Goal: Transaction & Acquisition: Purchase product/service

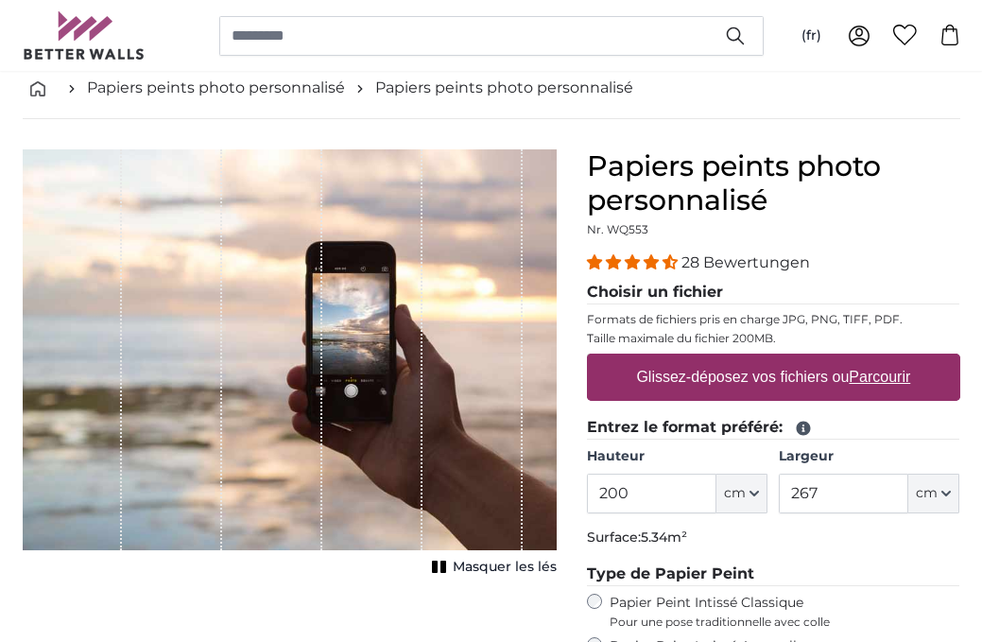
click at [642, 496] on input "200" at bounding box center [651, 494] width 129 height 40
type input "220"
drag, startPoint x: 822, startPoint y: 492, endPoint x: 749, endPoint y: 491, distance: 72.8
click at [749, 491] on div "Hauteur 220 ft cm Centimeter (cm) Inches (inch) Feet (ft. in.) Largeur 267 ft c…" at bounding box center [773, 480] width 373 height 66
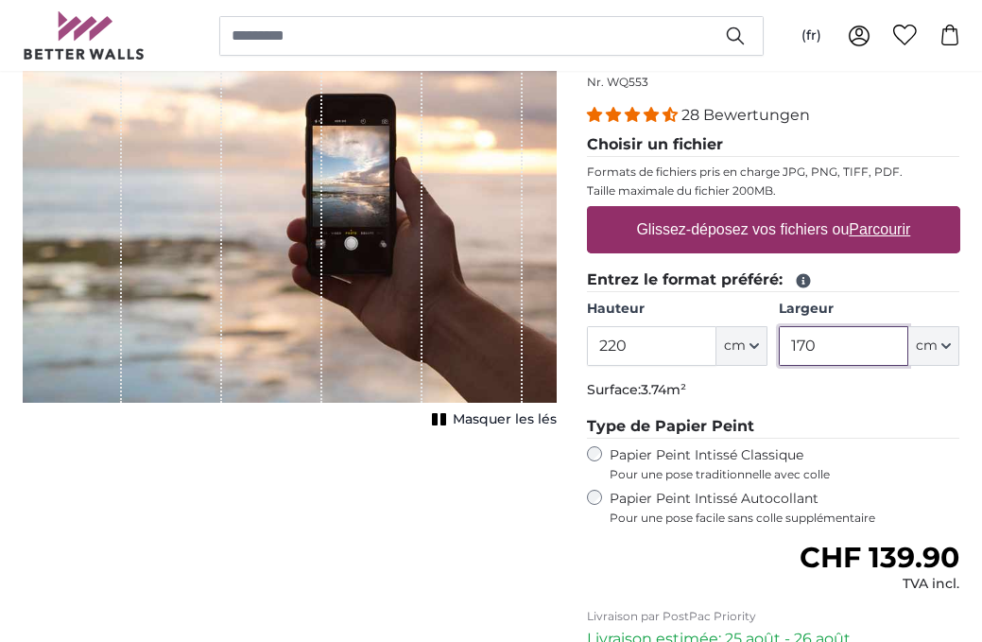
scroll to position [409, 0]
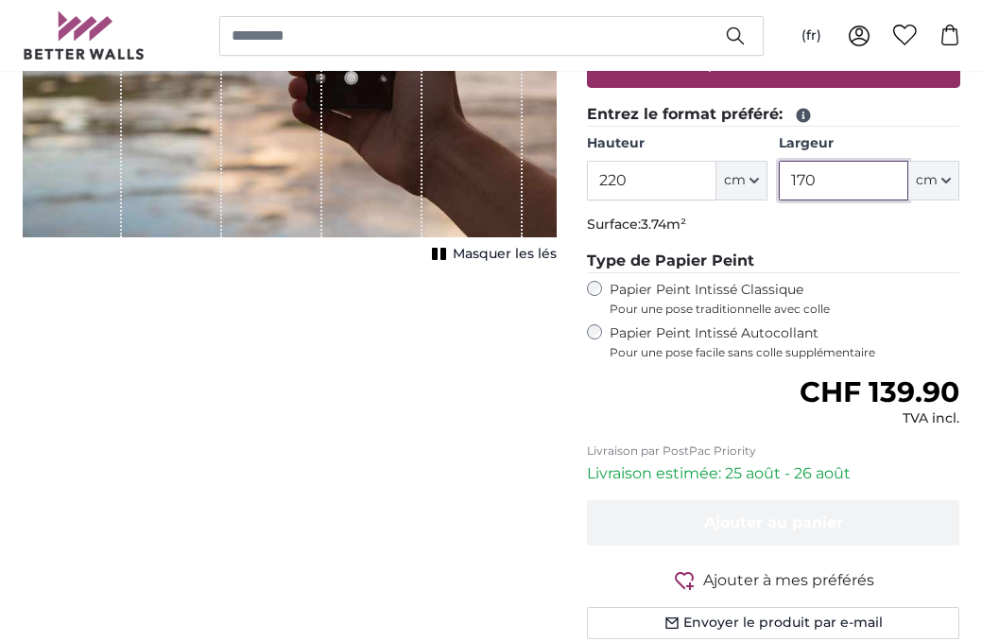
type input "170"
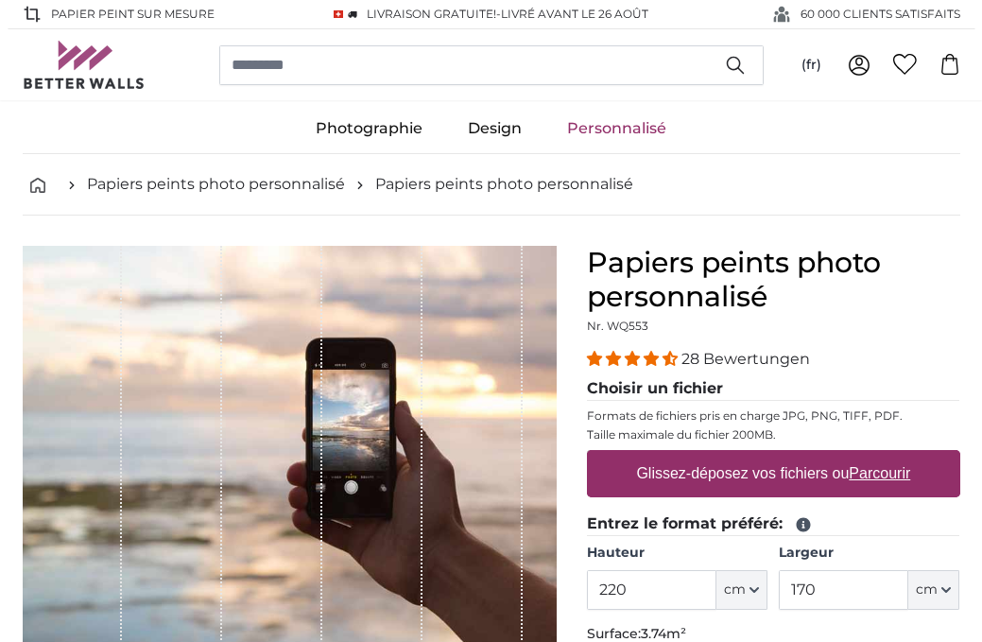
click at [879, 471] on u "Parcourir" at bounding box center [879, 473] width 61 height 16
click at [879, 456] on input "Glissez-déposez vos fichiers ou Parcourir" at bounding box center [773, 453] width 373 height 6
type input "**********"
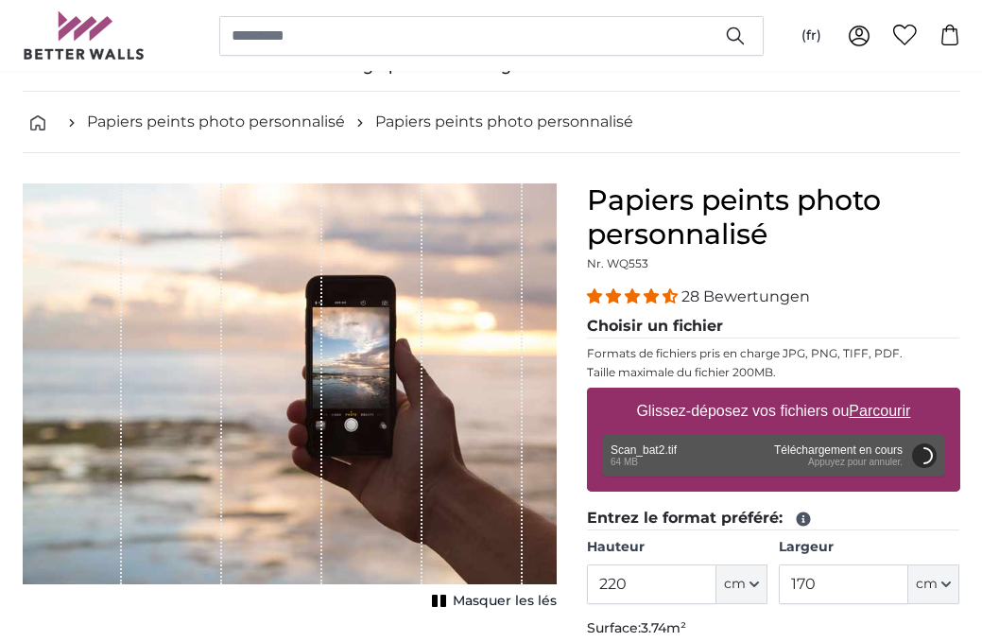
scroll to position [96, 0]
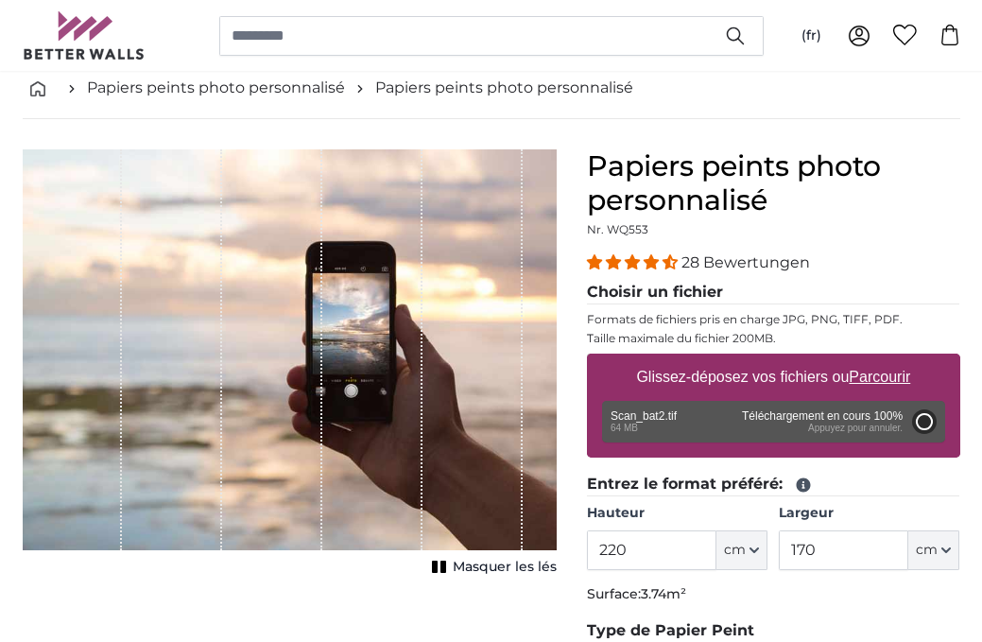
type input "200"
type input "152"
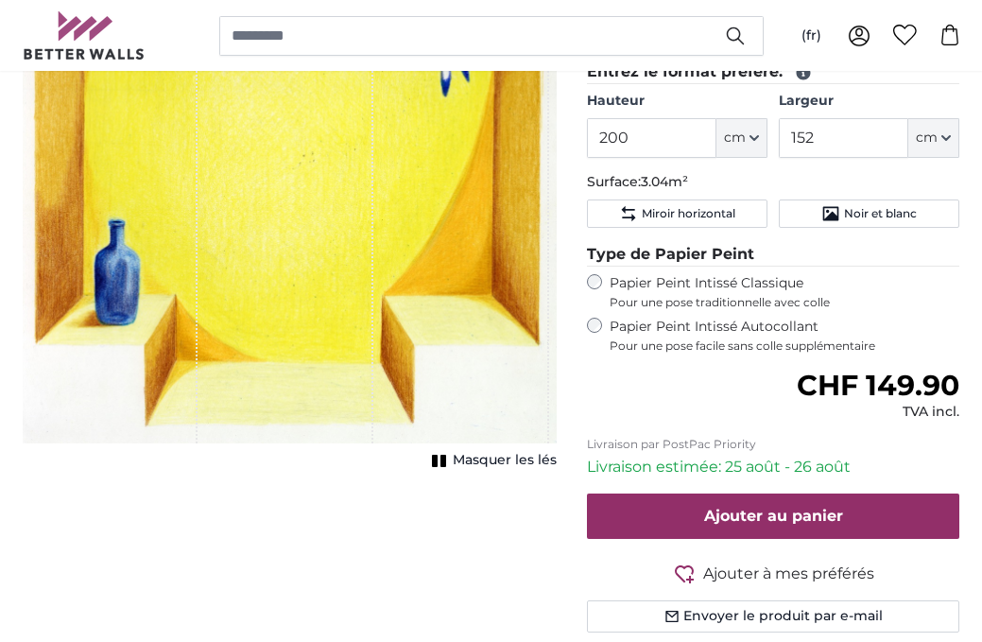
scroll to position [511, 0]
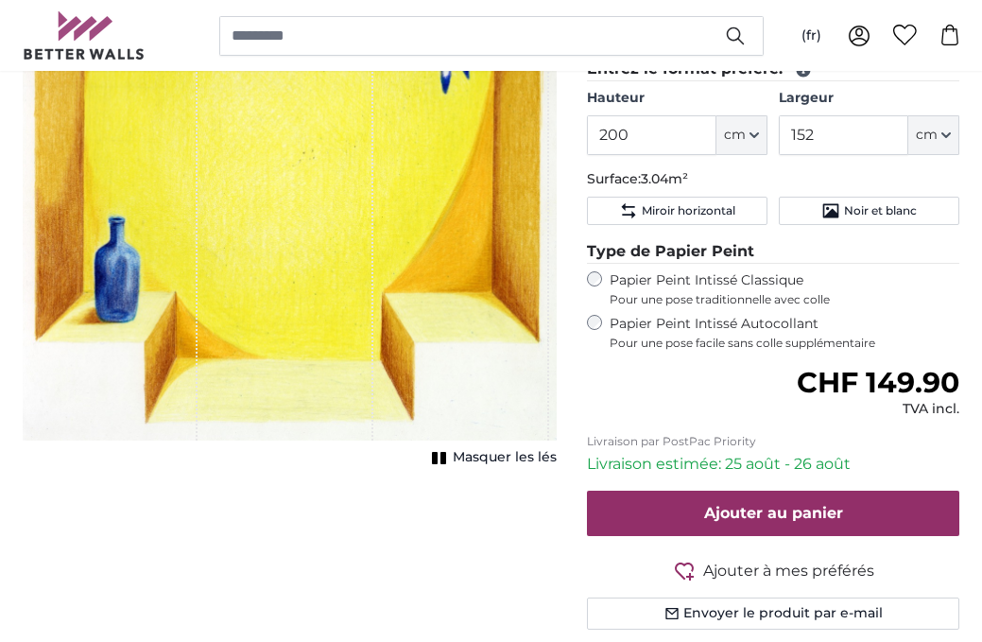
click at [493, 455] on span "Masquer les lés" at bounding box center [505, 457] width 104 height 19
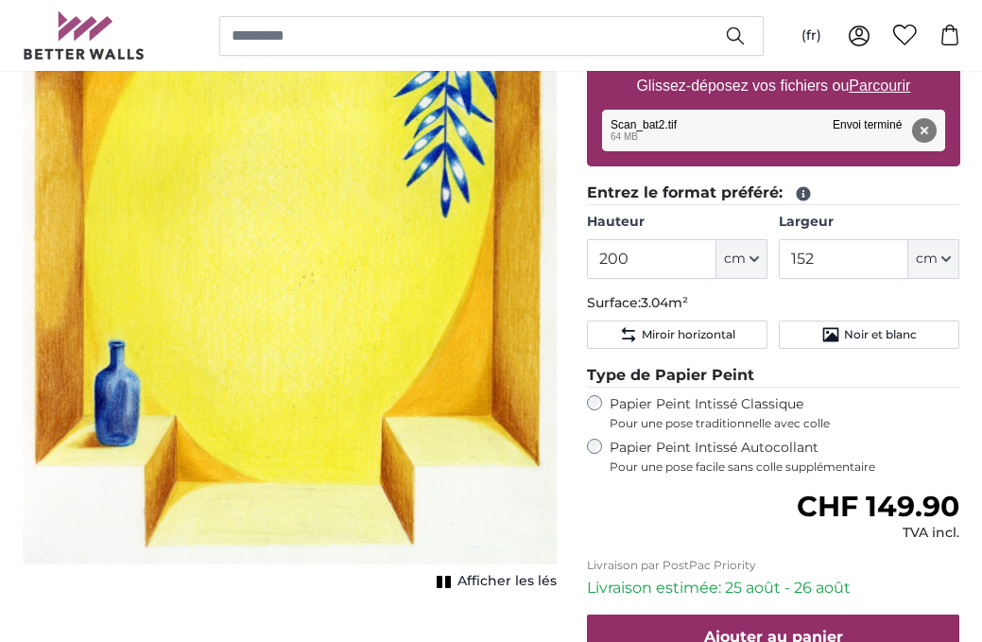
scroll to position [394, 0]
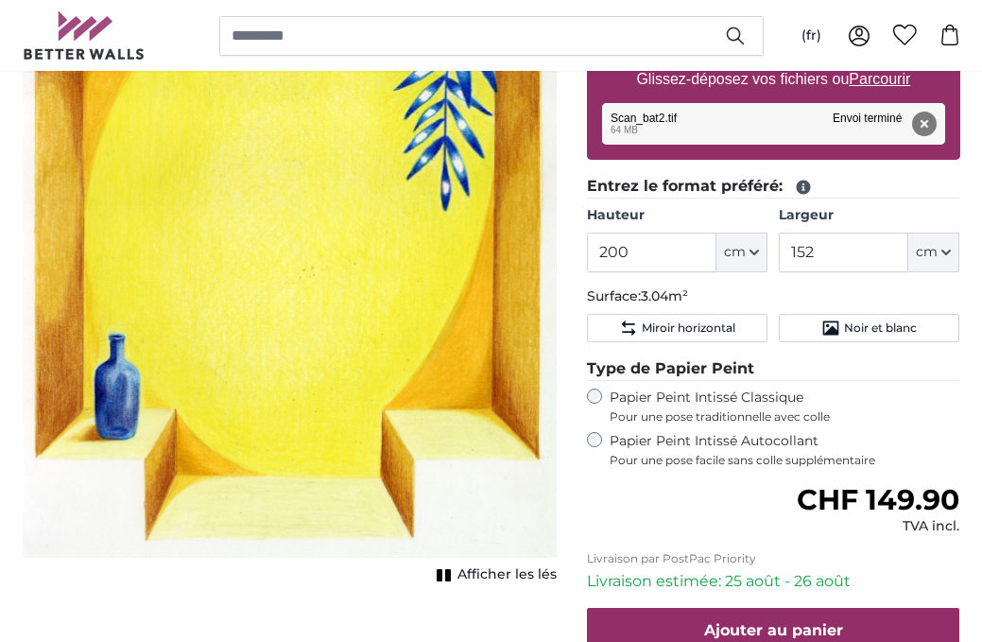
click at [508, 572] on span "Afficher les lés" at bounding box center [506, 574] width 99 height 19
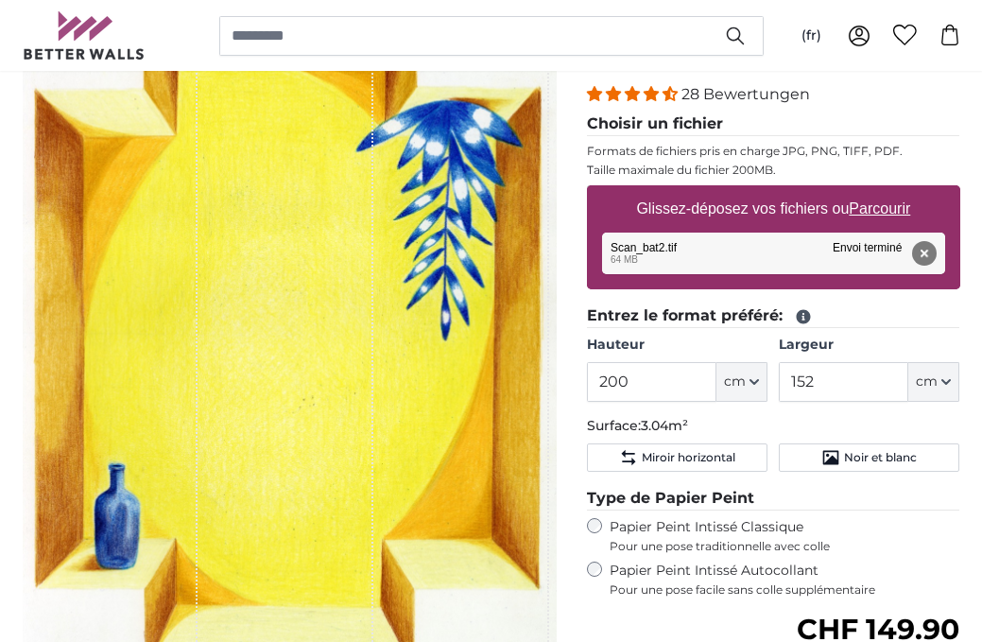
scroll to position [266, 0]
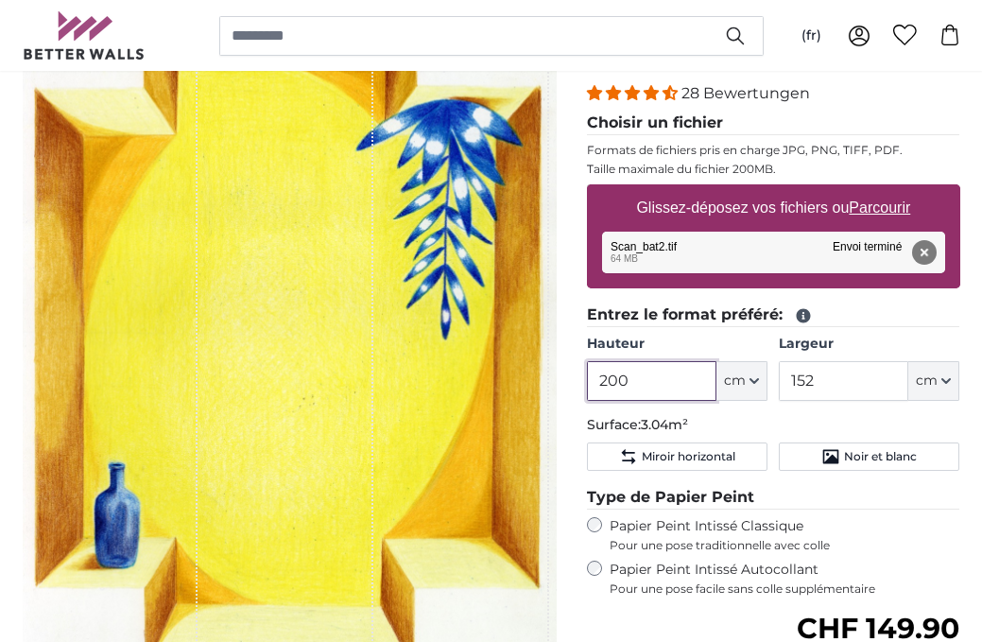
drag, startPoint x: 643, startPoint y: 379, endPoint x: 575, endPoint y: 377, distance: 68.1
click at [575, 377] on div "Papiers peints photo personnalisé Nr. WQ553 28 Bewertungen Choisir un fichier F…" at bounding box center [774, 450] width 404 height 940
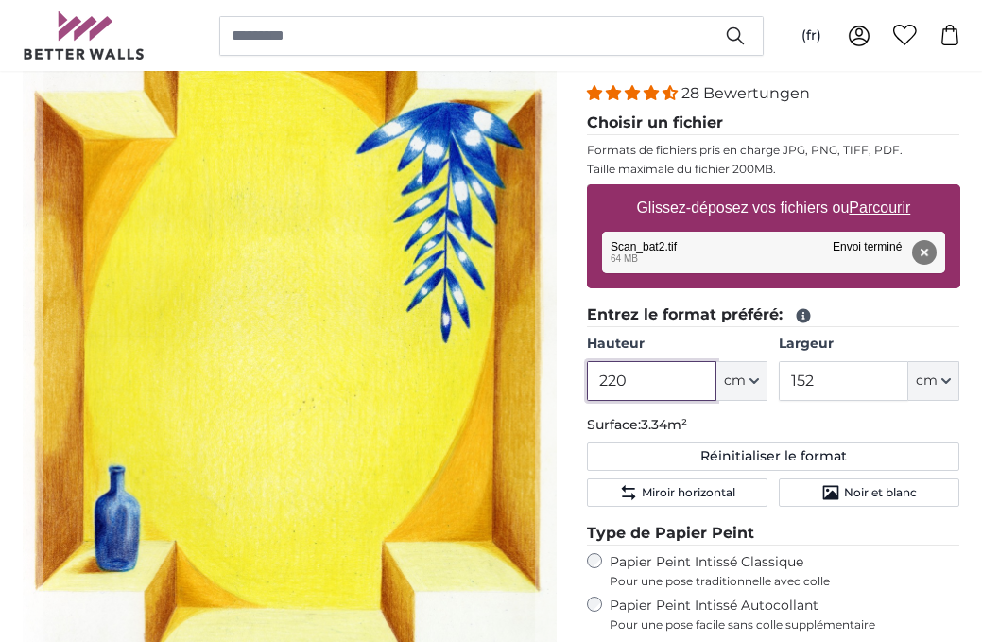
type input "220"
drag, startPoint x: 826, startPoint y: 380, endPoint x: 761, endPoint y: 378, distance: 65.2
click at [761, 378] on div "Hauteur 220 ft cm Centimeter (cm) Inches (inch) Feet (ft. in.) Largeur 152 ft c…" at bounding box center [773, 368] width 373 height 66
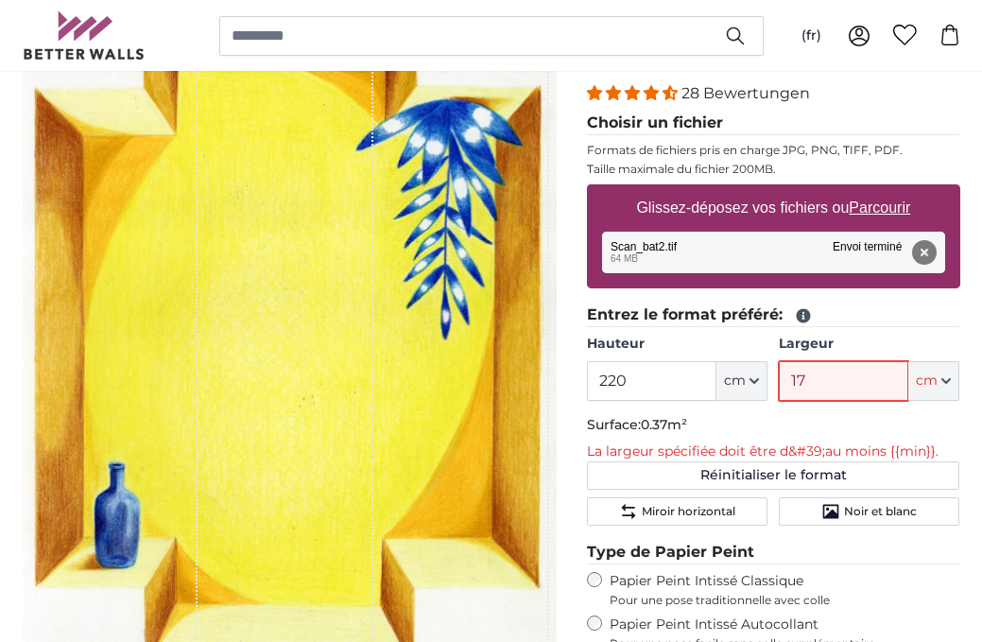
type input "170"
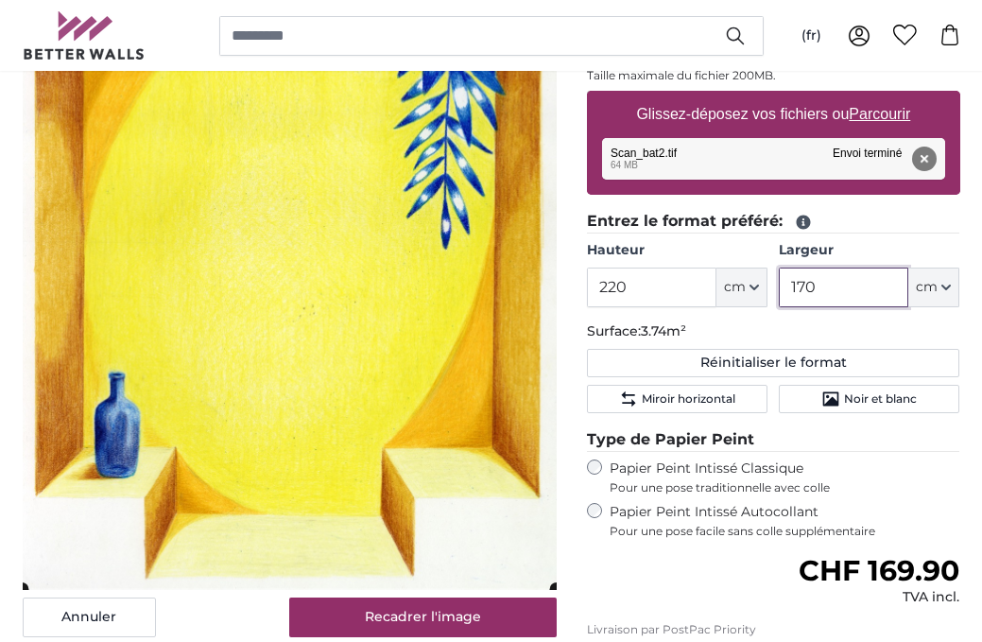
scroll to position [525, 0]
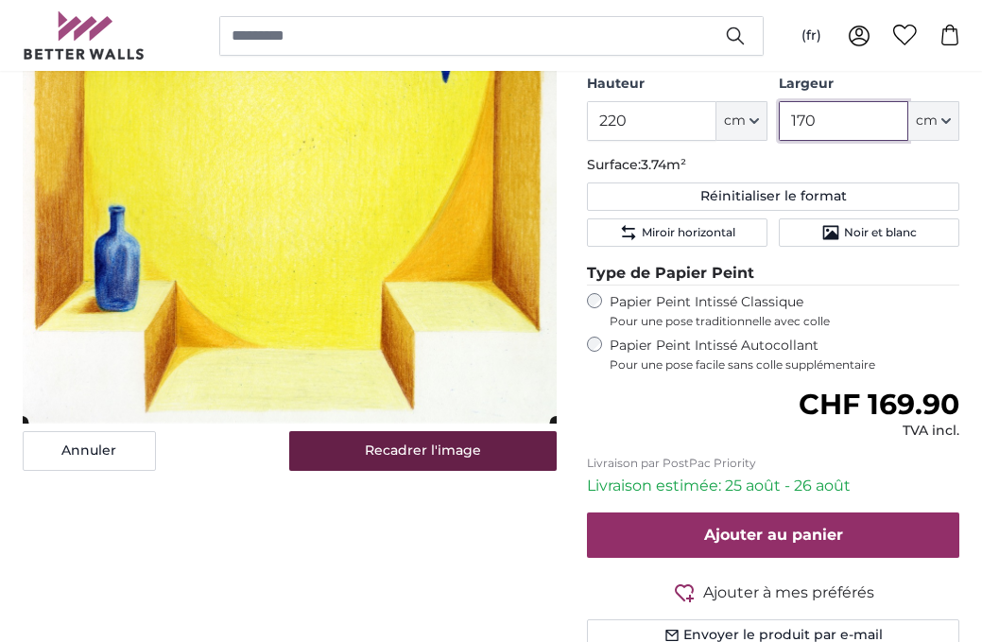
type input "170"
click at [388, 463] on button "Recadrer l'image" at bounding box center [422, 451] width 267 height 40
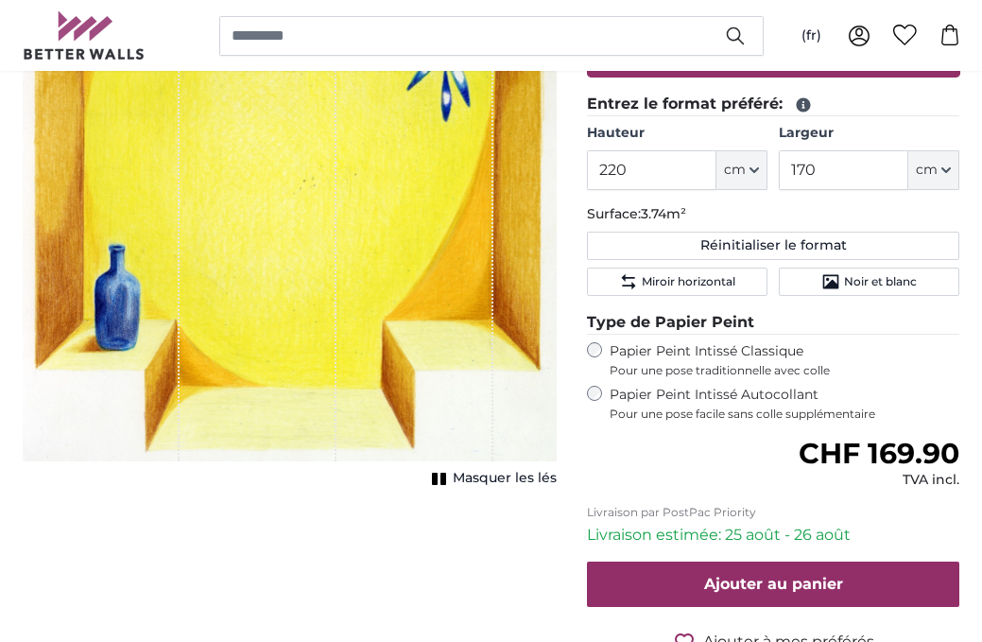
scroll to position [478, 0]
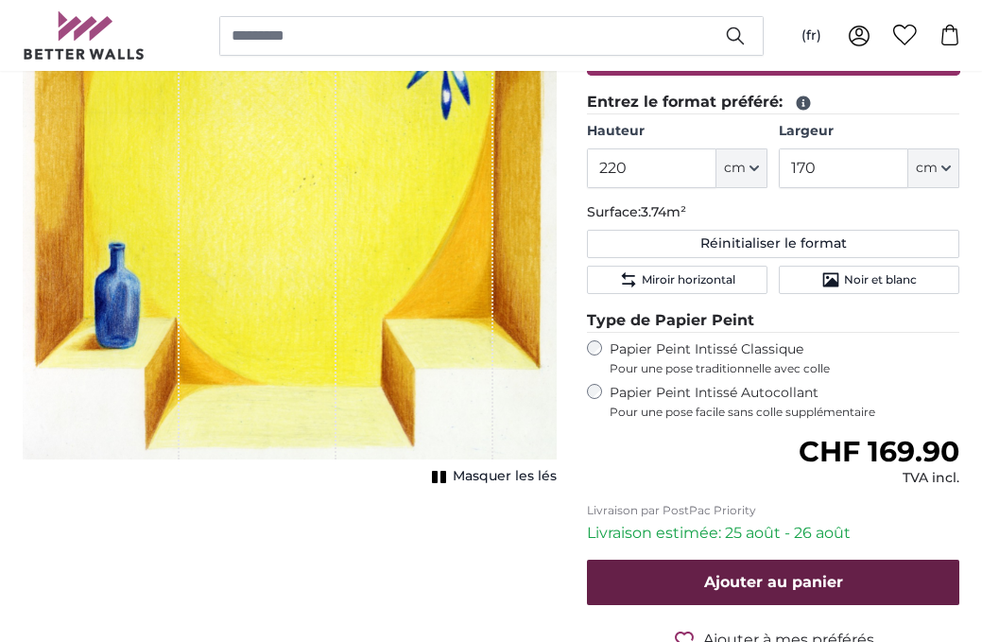
click at [724, 581] on span "Ajouter au panier" at bounding box center [773, 582] width 139 height 18
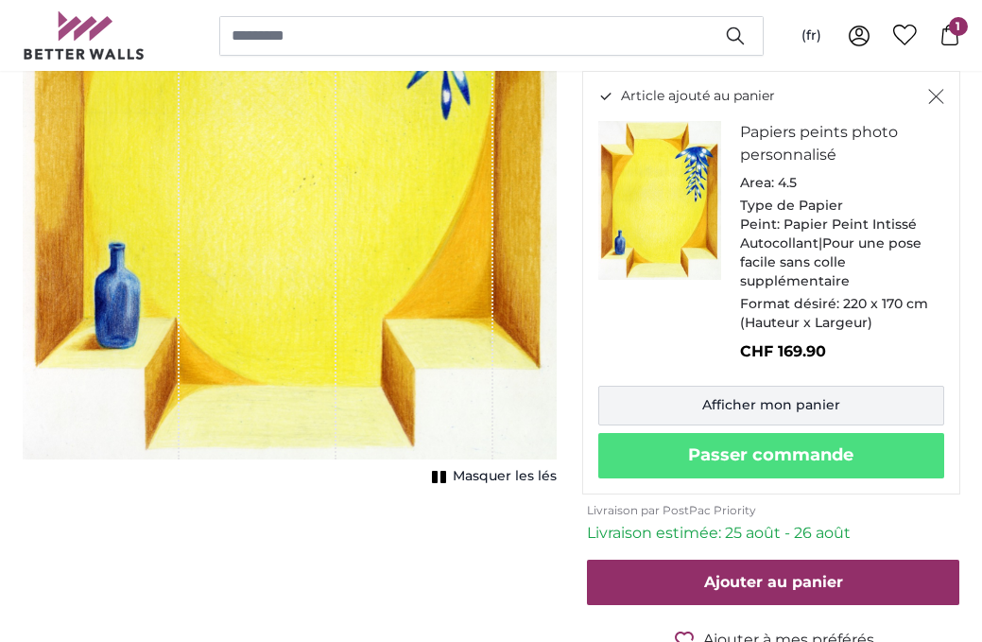
click at [798, 398] on link "Afficher mon panier" at bounding box center [771, 406] width 346 height 40
